Goal: Information Seeking & Learning: Learn about a topic

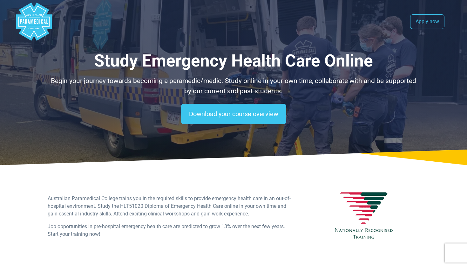
select select "**********"
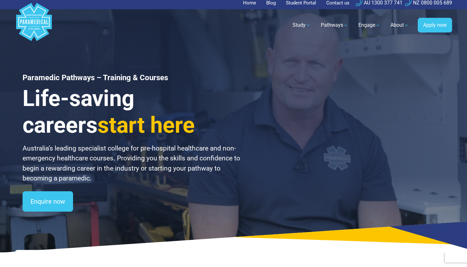
scroll to position [3, 0]
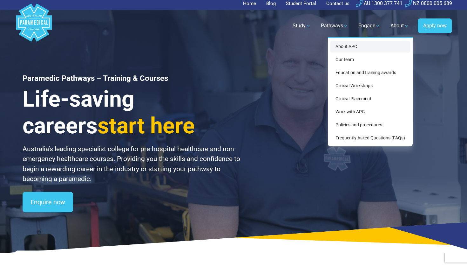
click at [371, 48] on link "About APC" at bounding box center [370, 47] width 80 height 12
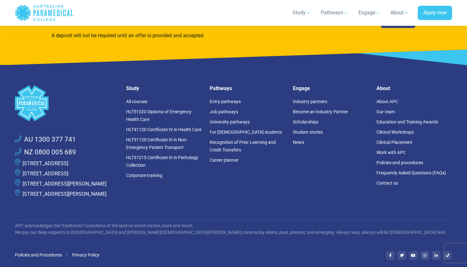
scroll to position [1734, 0]
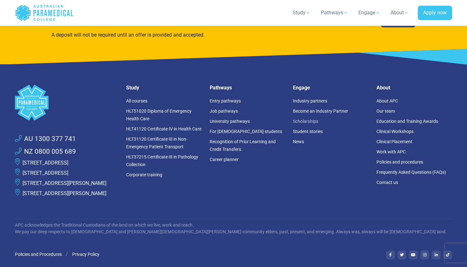
click at [314, 119] on link "Scholarships" at bounding box center [305, 121] width 25 height 5
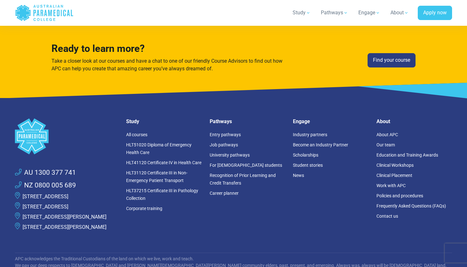
scroll to position [1045, 0]
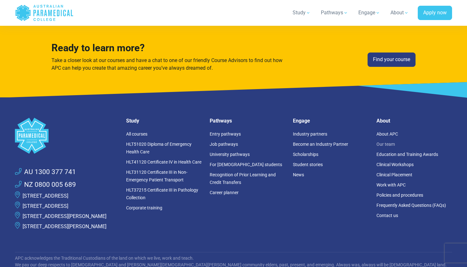
click at [391, 141] on link "Our team" at bounding box center [386, 143] width 18 height 5
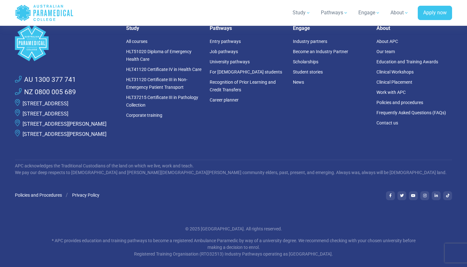
scroll to position [1949, 0]
click at [409, 111] on link "Frequently Asked Questions (FAQs)" at bounding box center [412, 113] width 70 height 5
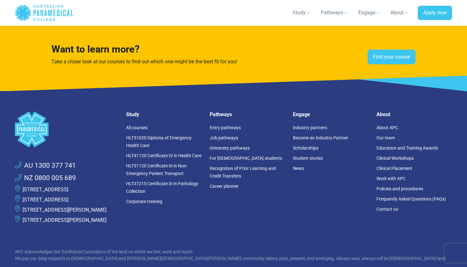
scroll to position [1579, 0]
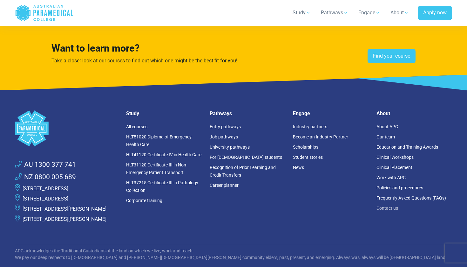
click at [392, 207] on link "Contact us" at bounding box center [388, 207] width 22 height 5
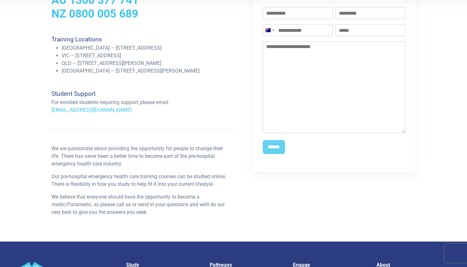
scroll to position [180, 0]
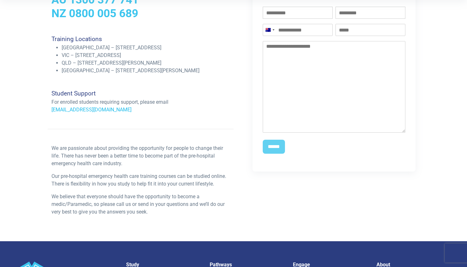
click at [103, 109] on link "[EMAIL_ADDRESS][DOMAIN_NAME]" at bounding box center [91, 109] width 80 height 6
